Goal: Find specific page/section: Find specific page/section

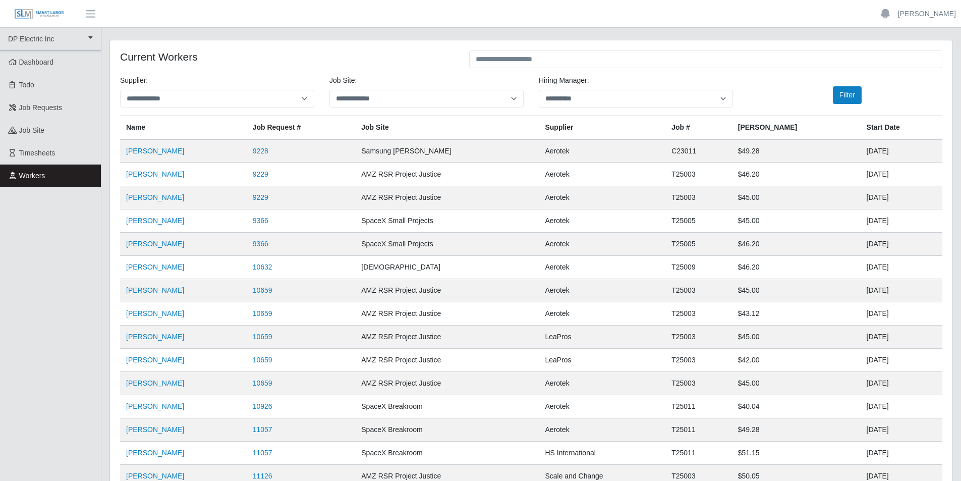
scroll to position [97, 0]
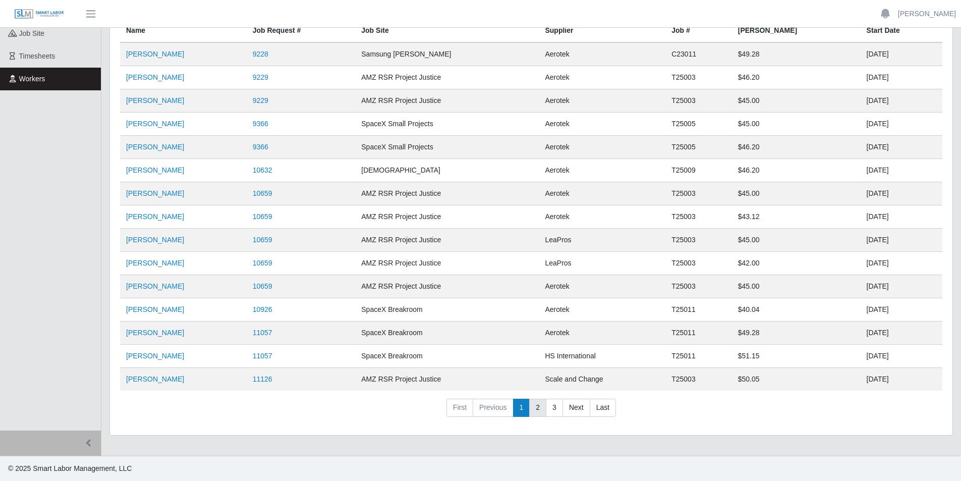
click at [535, 410] on link "2" at bounding box center [537, 407] width 17 height 18
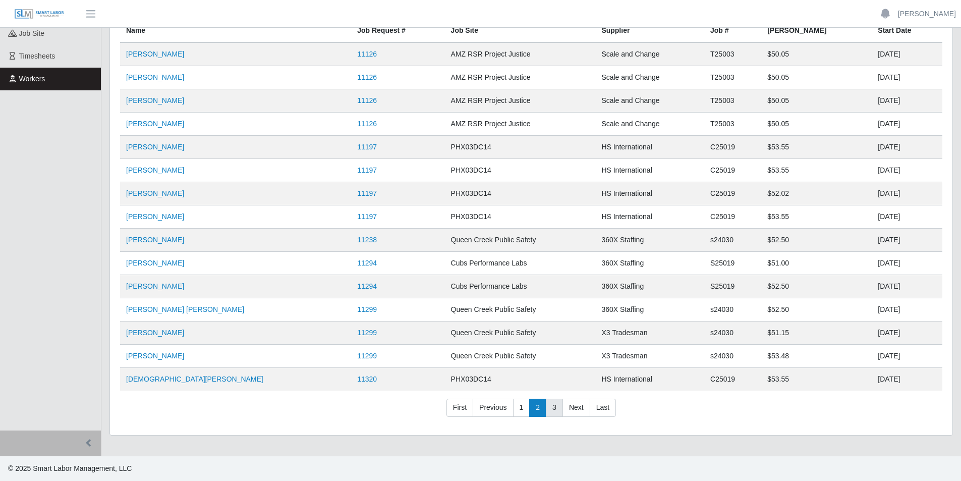
click at [551, 409] on link "3" at bounding box center [554, 407] width 17 height 18
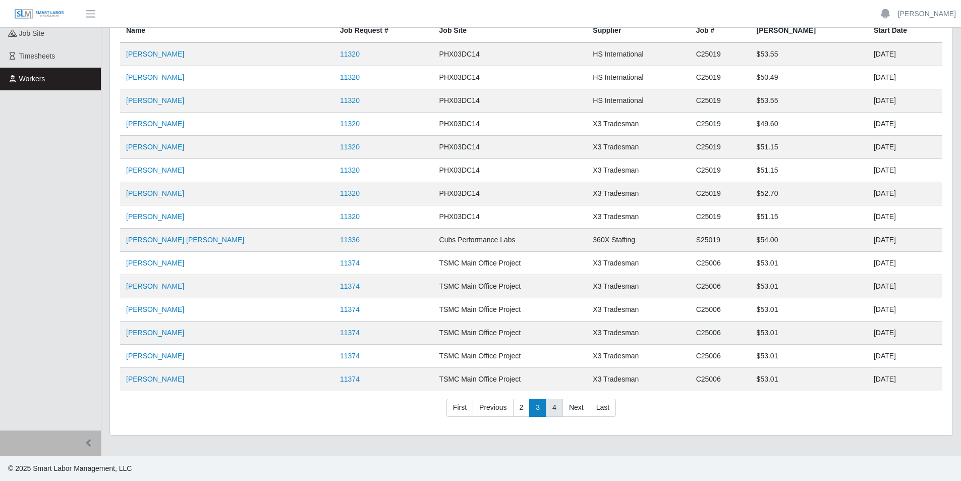
click at [552, 411] on link "4" at bounding box center [554, 407] width 17 height 18
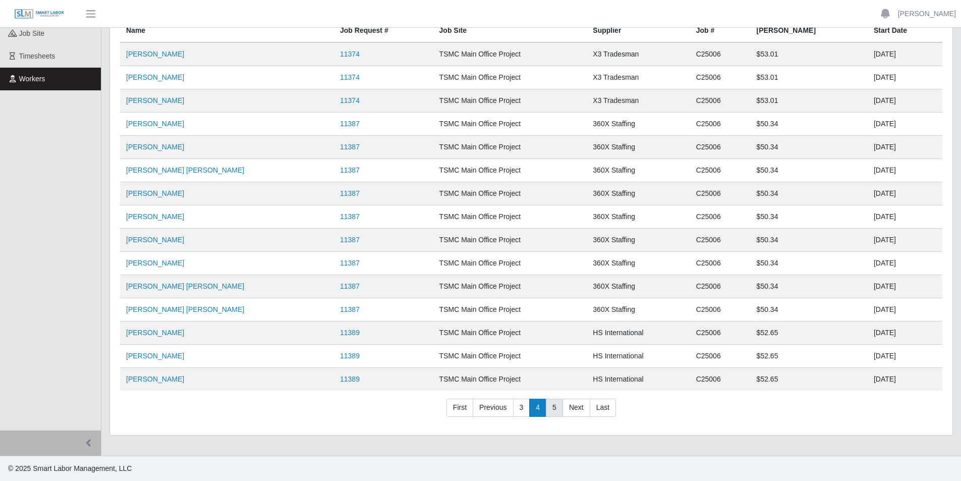
click at [552, 411] on link "5" at bounding box center [554, 407] width 17 height 18
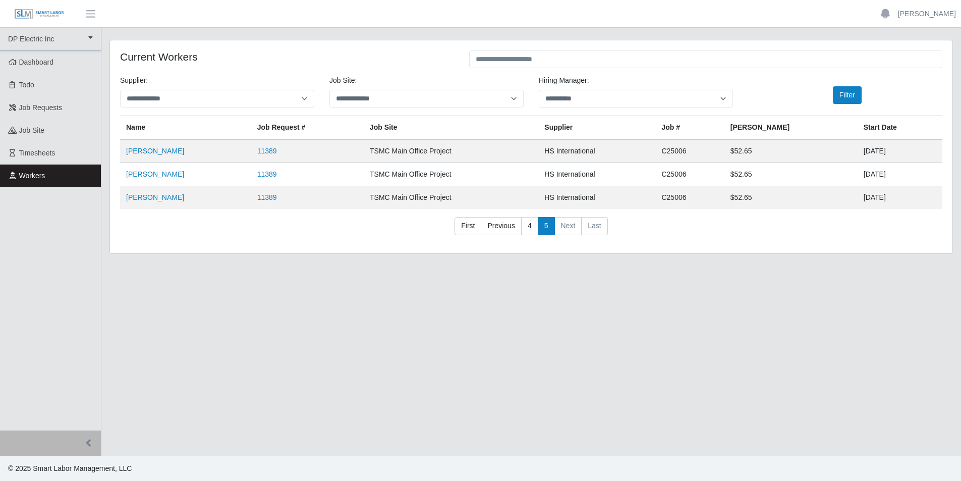
scroll to position [0, 0]
click at [476, 228] on link "First" at bounding box center [471, 226] width 27 height 18
